Goal: Task Accomplishment & Management: Use online tool/utility

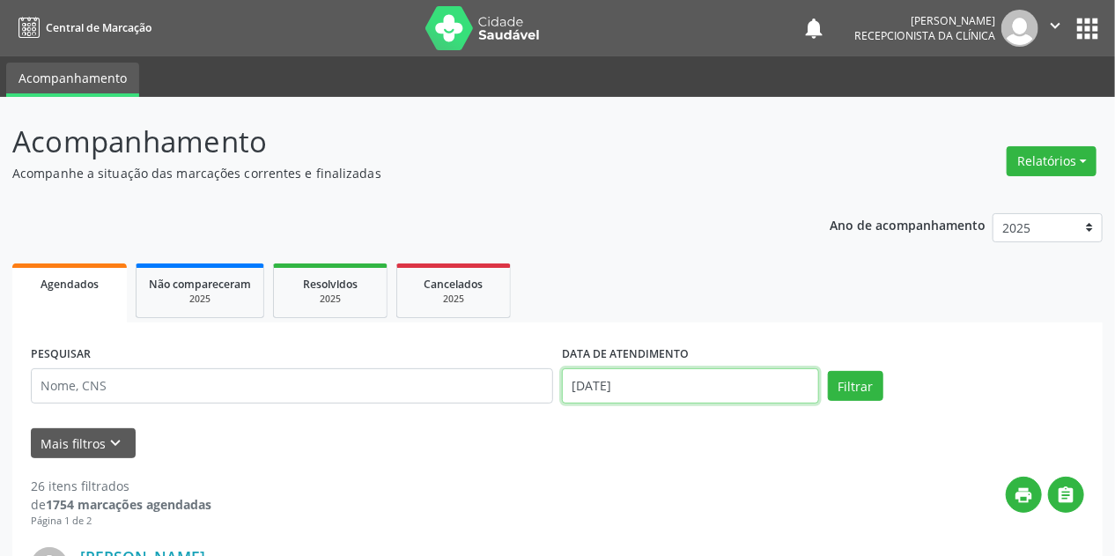
click at [635, 387] on input "[DATE]" at bounding box center [690, 385] width 257 height 35
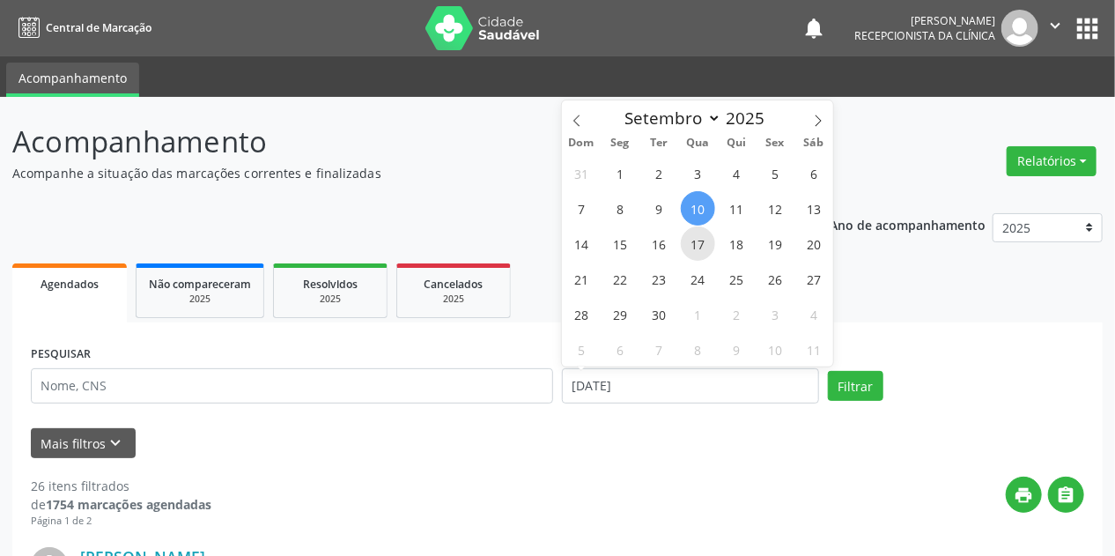
click at [699, 253] on span "17" at bounding box center [698, 243] width 34 height 34
type input "17/09/2025"
click at [699, 253] on span "17" at bounding box center [698, 243] width 34 height 34
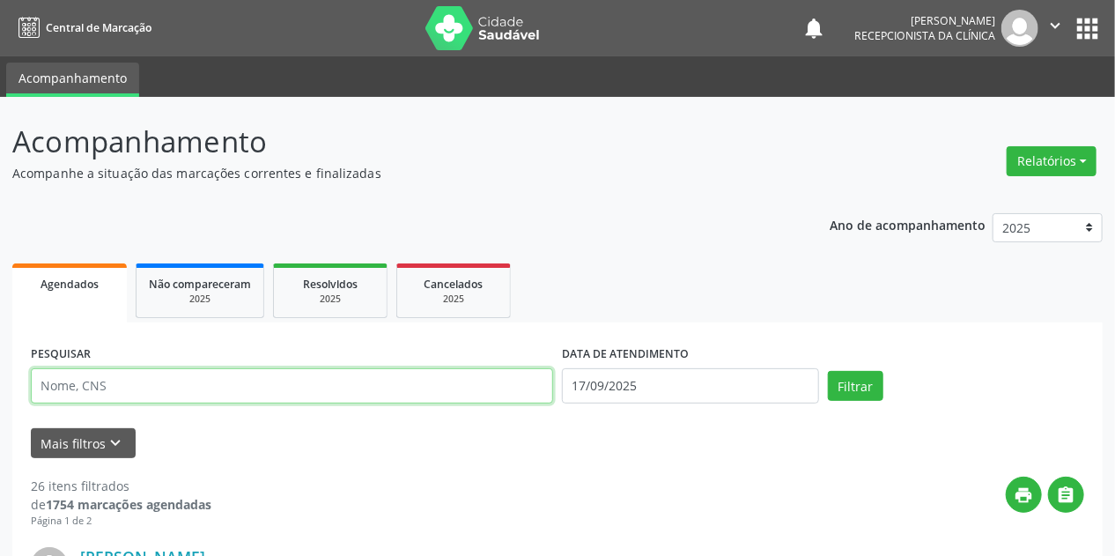
click at [135, 396] on input "text" at bounding box center [292, 385] width 522 height 35
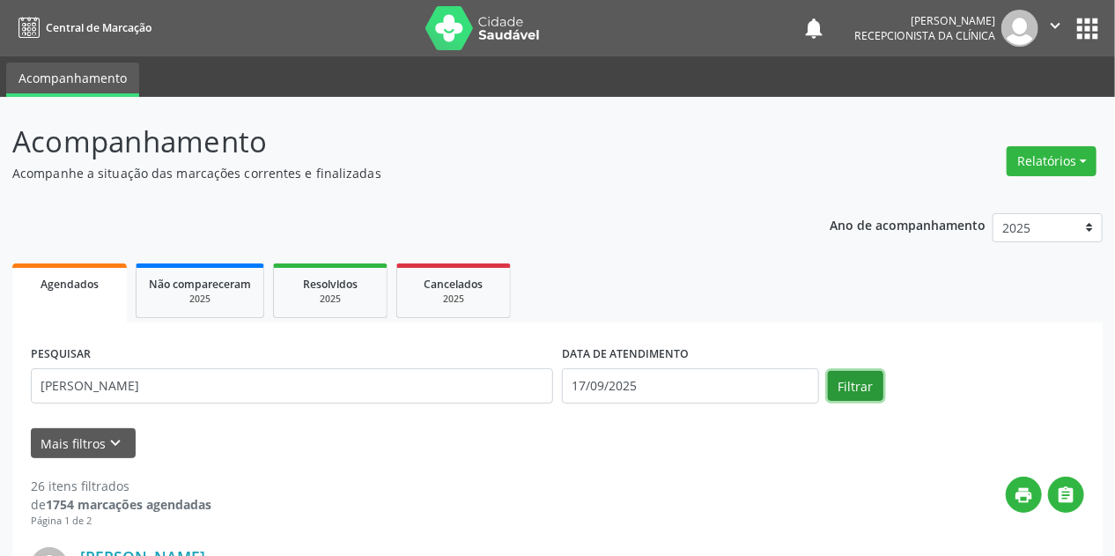
click at [856, 384] on button "Filtrar" at bounding box center [855, 386] width 55 height 30
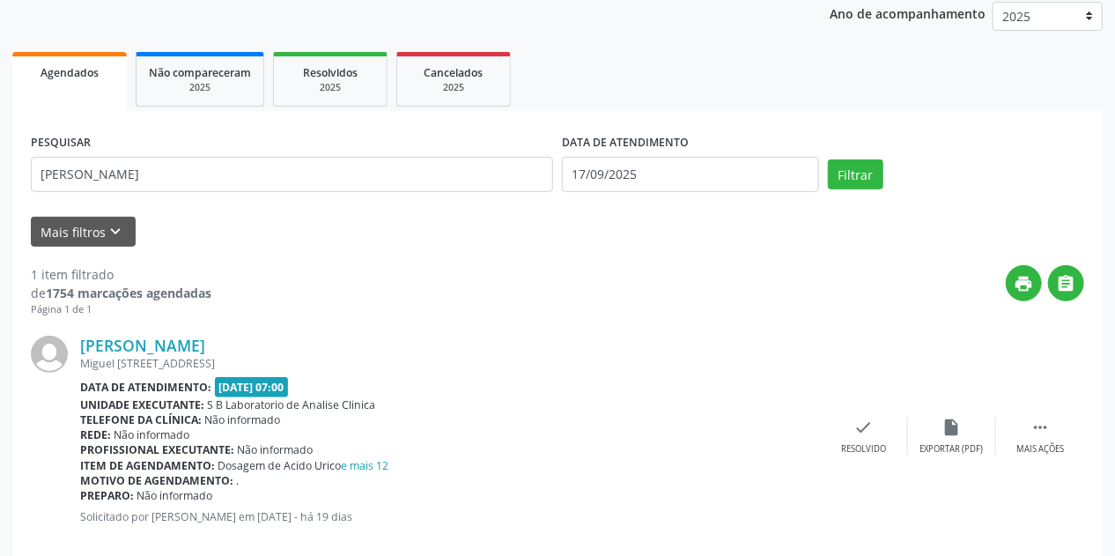
scroll to position [240, 0]
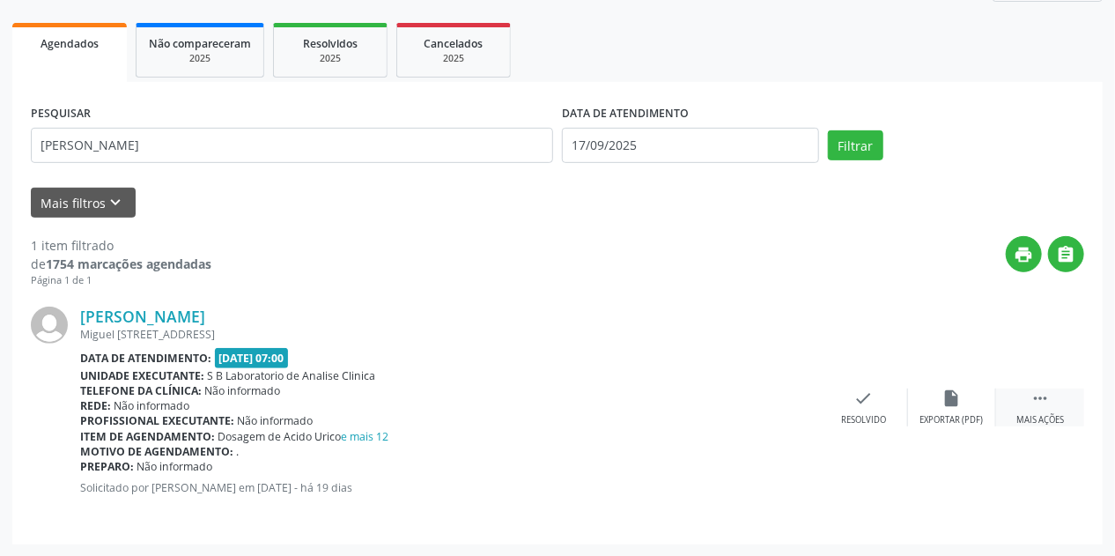
click at [1041, 394] on icon "" at bounding box center [1039, 397] width 19 height 19
click at [774, 405] on icon "print" at bounding box center [775, 397] width 19 height 19
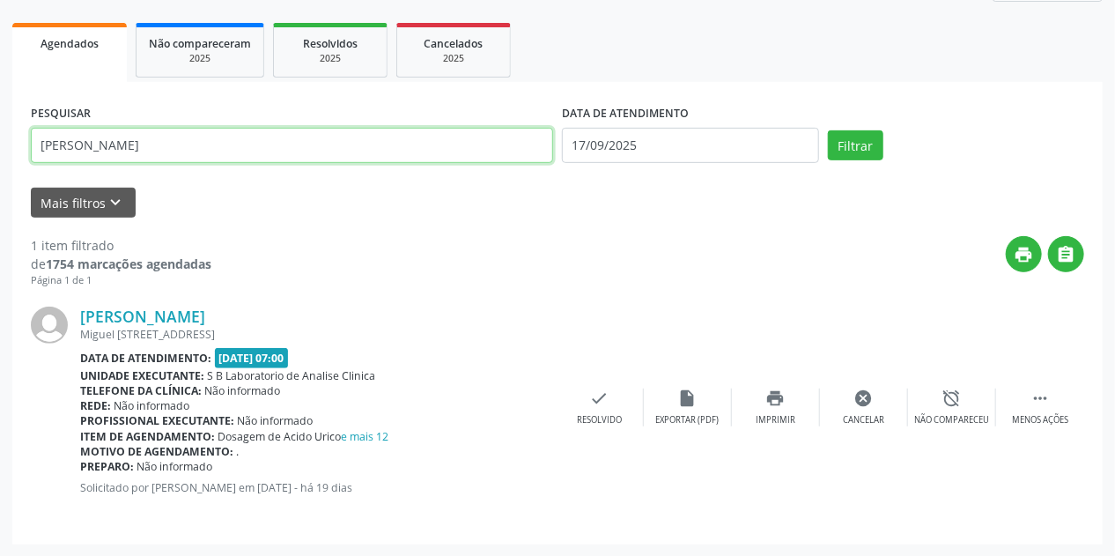
drag, startPoint x: 148, startPoint y: 140, endPoint x: 0, endPoint y: 164, distance: 149.8
click at [0, 164] on div "Acompanhamento Acompanhe a situação das marcações correntes e finalizadas Relat…" at bounding box center [557, 206] width 1115 height 700
click at [828, 130] on button "Filtrar" at bounding box center [855, 145] width 55 height 30
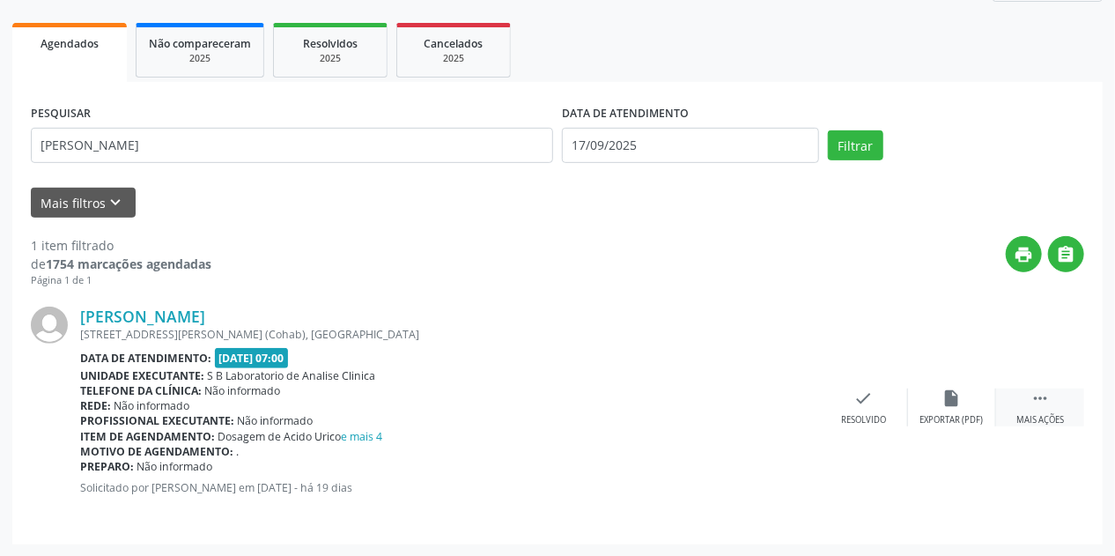
click at [1045, 417] on div "Mais ações" at bounding box center [1040, 420] width 48 height 12
click at [774, 402] on icon "print" at bounding box center [775, 397] width 19 height 19
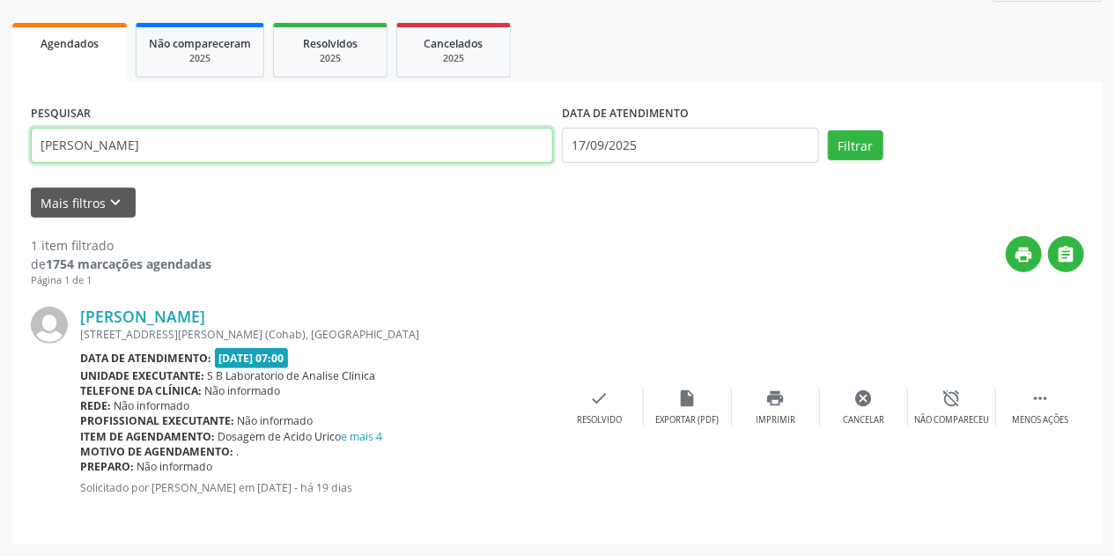
drag, startPoint x: 173, startPoint y: 157, endPoint x: 0, endPoint y: 183, distance: 174.6
click at [0, 182] on div "Acompanhamento Acompanhe a situação das marcações correntes e finalizadas Relat…" at bounding box center [557, 206] width 1115 height 700
click at [828, 130] on button "Filtrar" at bounding box center [855, 145] width 55 height 30
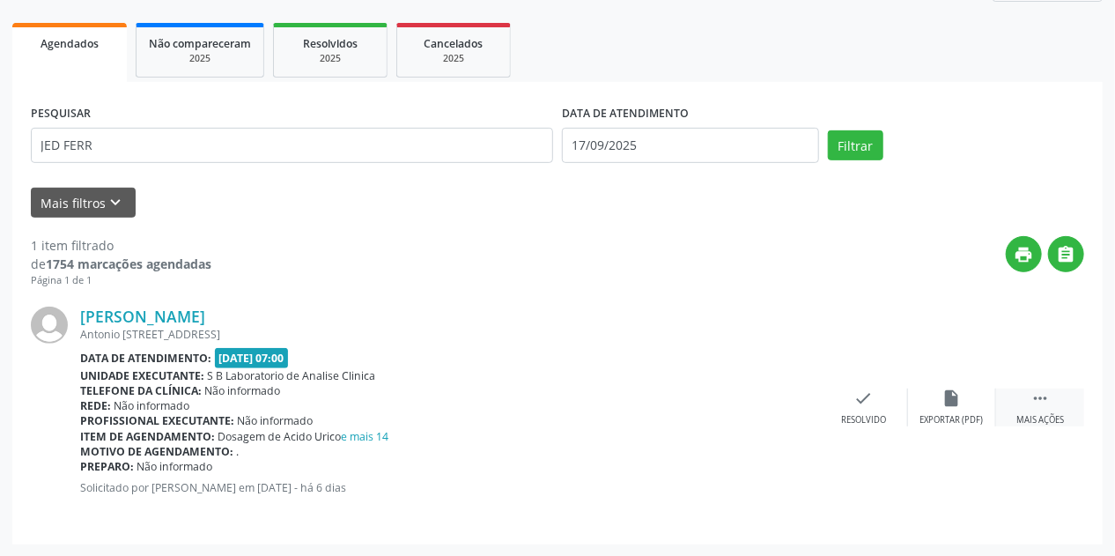
click at [1038, 401] on icon "" at bounding box center [1039, 397] width 19 height 19
click at [765, 405] on div "print Imprimir" at bounding box center [776, 407] width 88 height 38
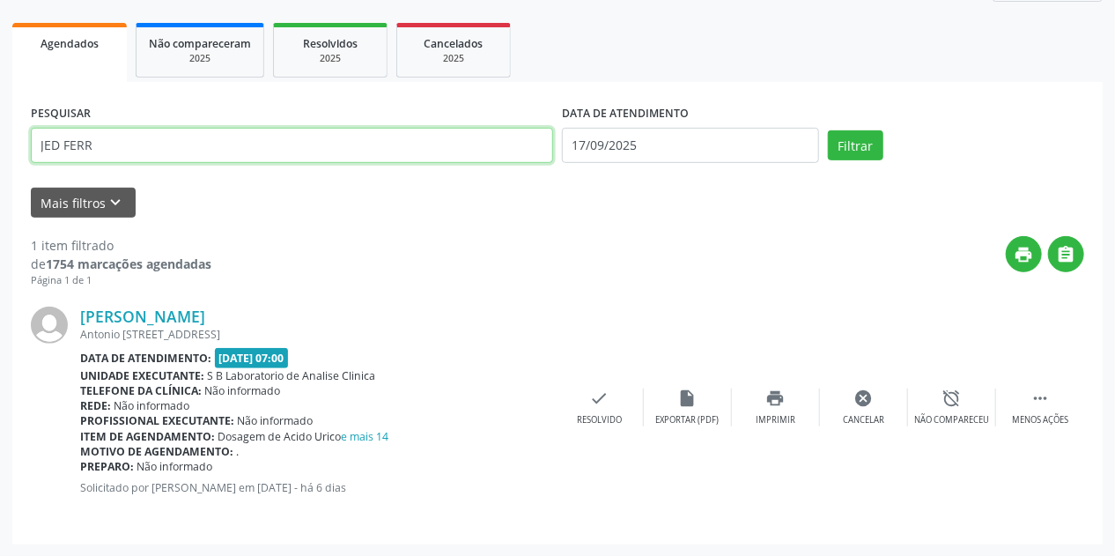
drag, startPoint x: 127, startPoint y: 144, endPoint x: 0, endPoint y: 176, distance: 130.7
click at [0, 176] on div "Acompanhamento Acompanhe a situação das marcações correntes e finalizadas Relat…" at bounding box center [557, 206] width 1115 height 700
click at [828, 130] on button "Filtrar" at bounding box center [855, 145] width 55 height 30
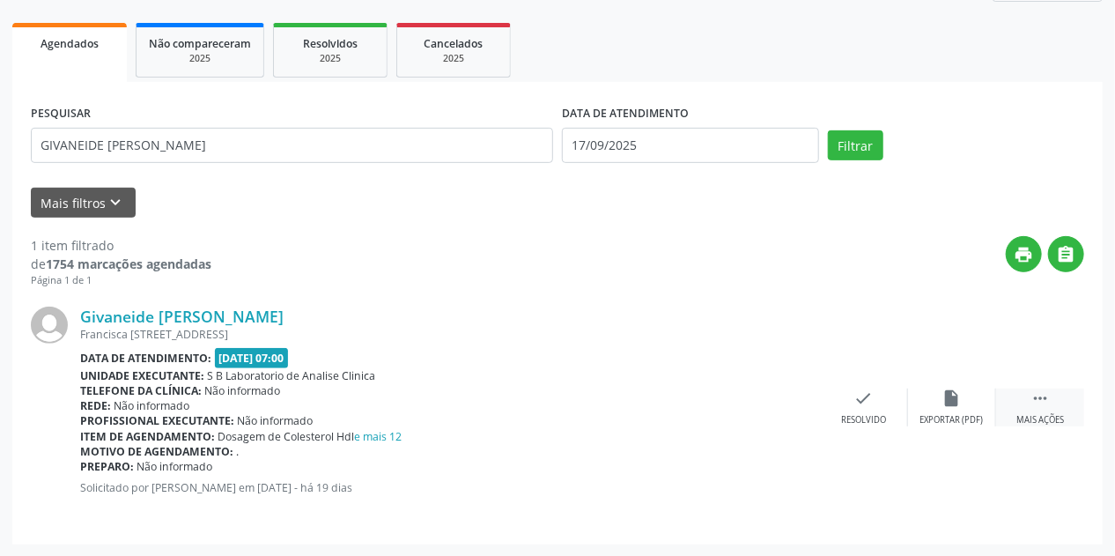
click at [1045, 406] on div " Mais ações" at bounding box center [1040, 407] width 88 height 38
click at [785, 398] on div "print Imprimir" at bounding box center [776, 407] width 88 height 38
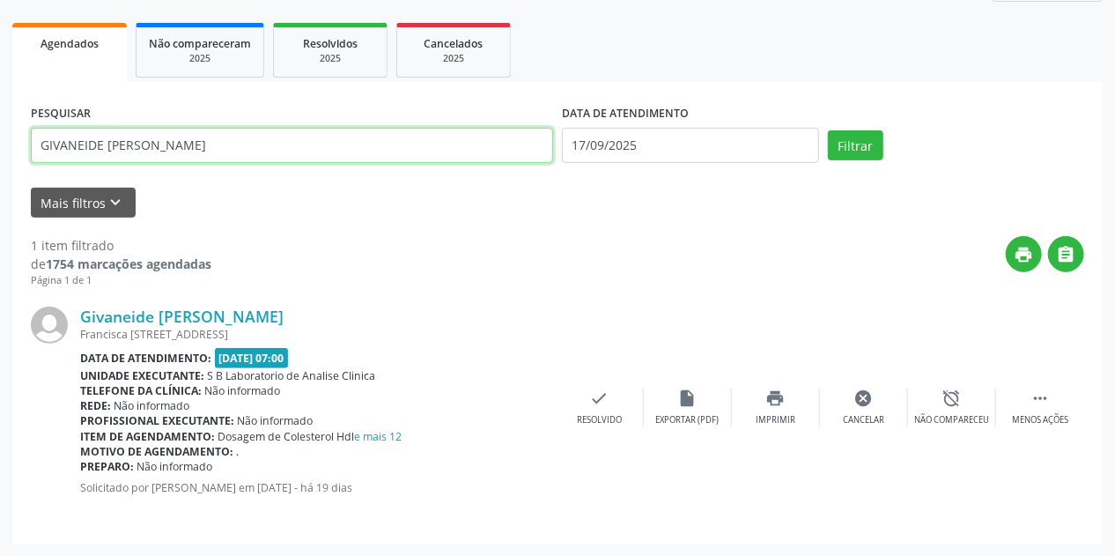
drag, startPoint x: 197, startPoint y: 146, endPoint x: 0, endPoint y: 211, distance: 207.7
click at [0, 210] on div "Acompanhamento Acompanhe a situação das marcações correntes e finalizadas Relat…" at bounding box center [557, 206] width 1115 height 700
click at [828, 130] on button "Filtrar" at bounding box center [855, 145] width 55 height 30
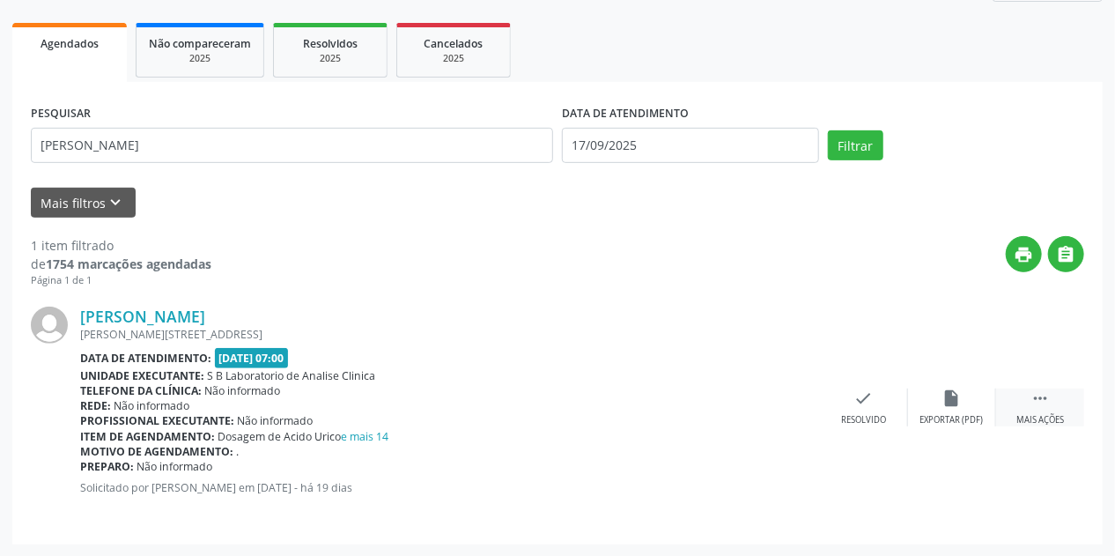
click at [1027, 419] on div "Mais ações" at bounding box center [1040, 420] width 48 height 12
click at [768, 402] on icon "print" at bounding box center [775, 397] width 19 height 19
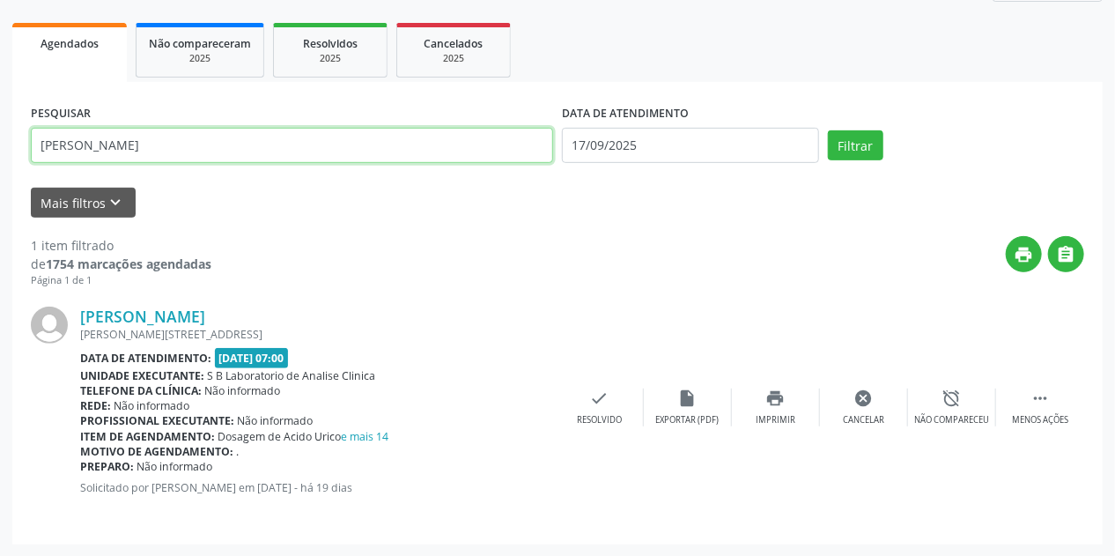
drag, startPoint x: 127, startPoint y: 151, endPoint x: 0, endPoint y: 190, distance: 132.6
click at [0, 190] on div "Acompanhamento Acompanhe a situação das marcações correntes e finalizadas Relat…" at bounding box center [557, 206] width 1115 height 700
type input "[PERSON_NAME] DA S"
click at [828, 130] on button "Filtrar" at bounding box center [855, 145] width 55 height 30
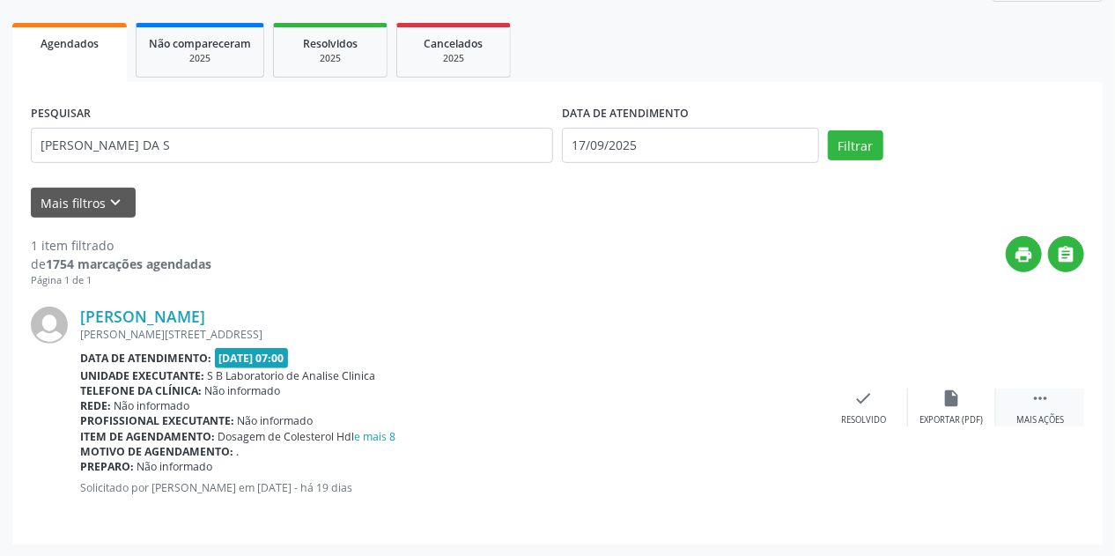
click at [1036, 411] on div " Mais ações" at bounding box center [1040, 407] width 88 height 38
click at [779, 401] on icon "print" at bounding box center [775, 397] width 19 height 19
